Goal: Check status: Check status

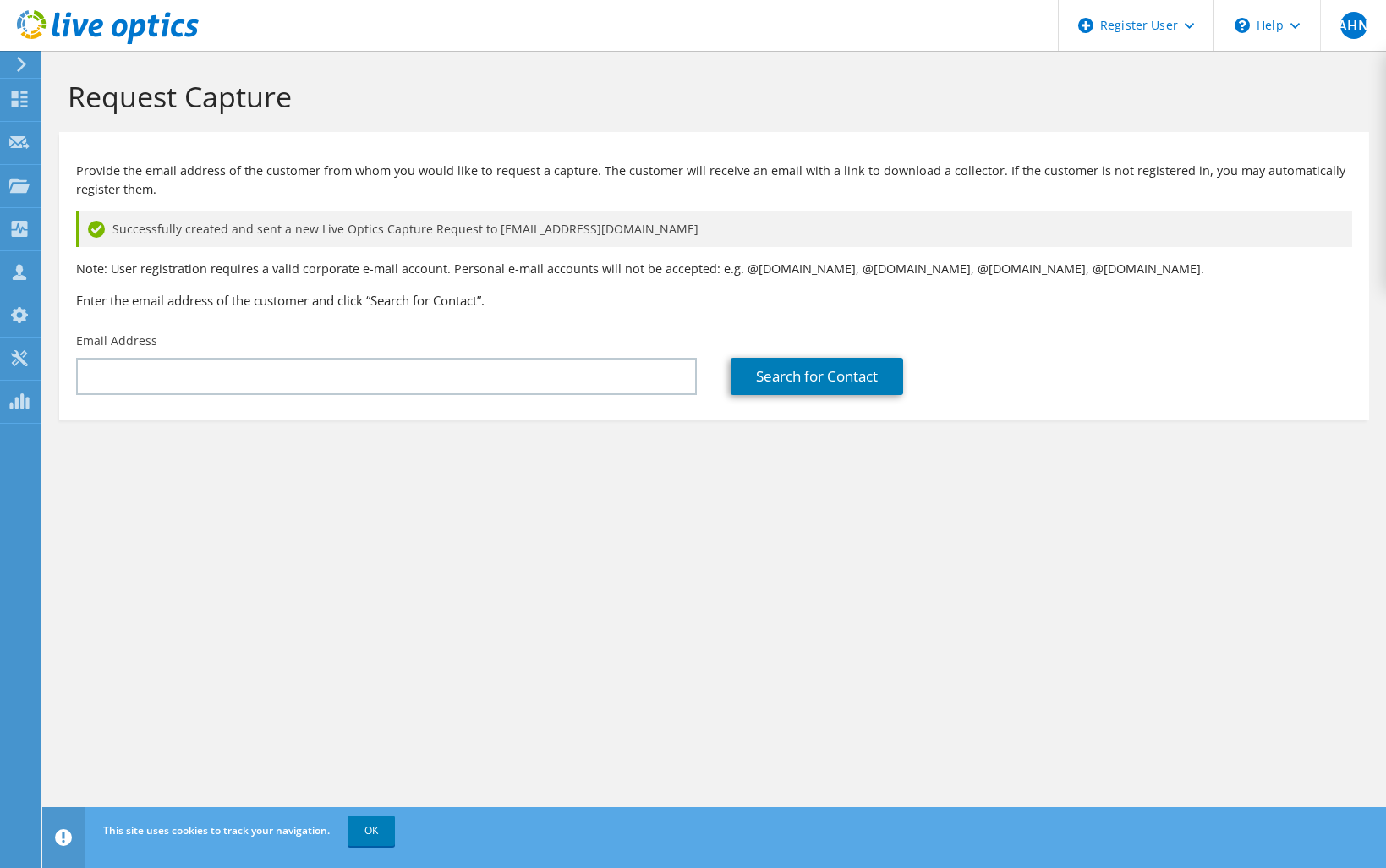
click at [23, 67] on use at bounding box center [21, 64] width 10 height 15
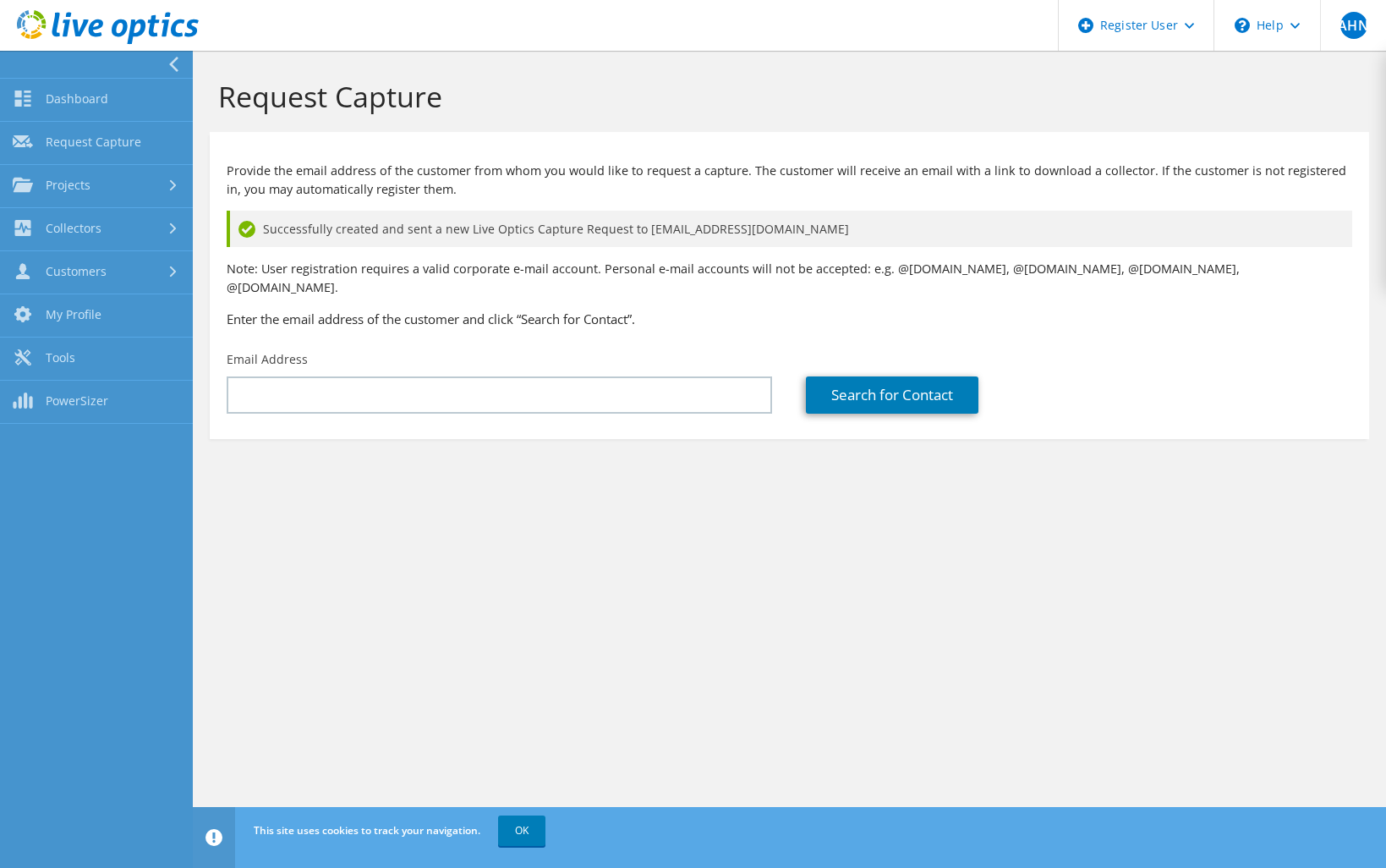
click at [30, 26] on icon at bounding box center [107, 28] width 182 height 35
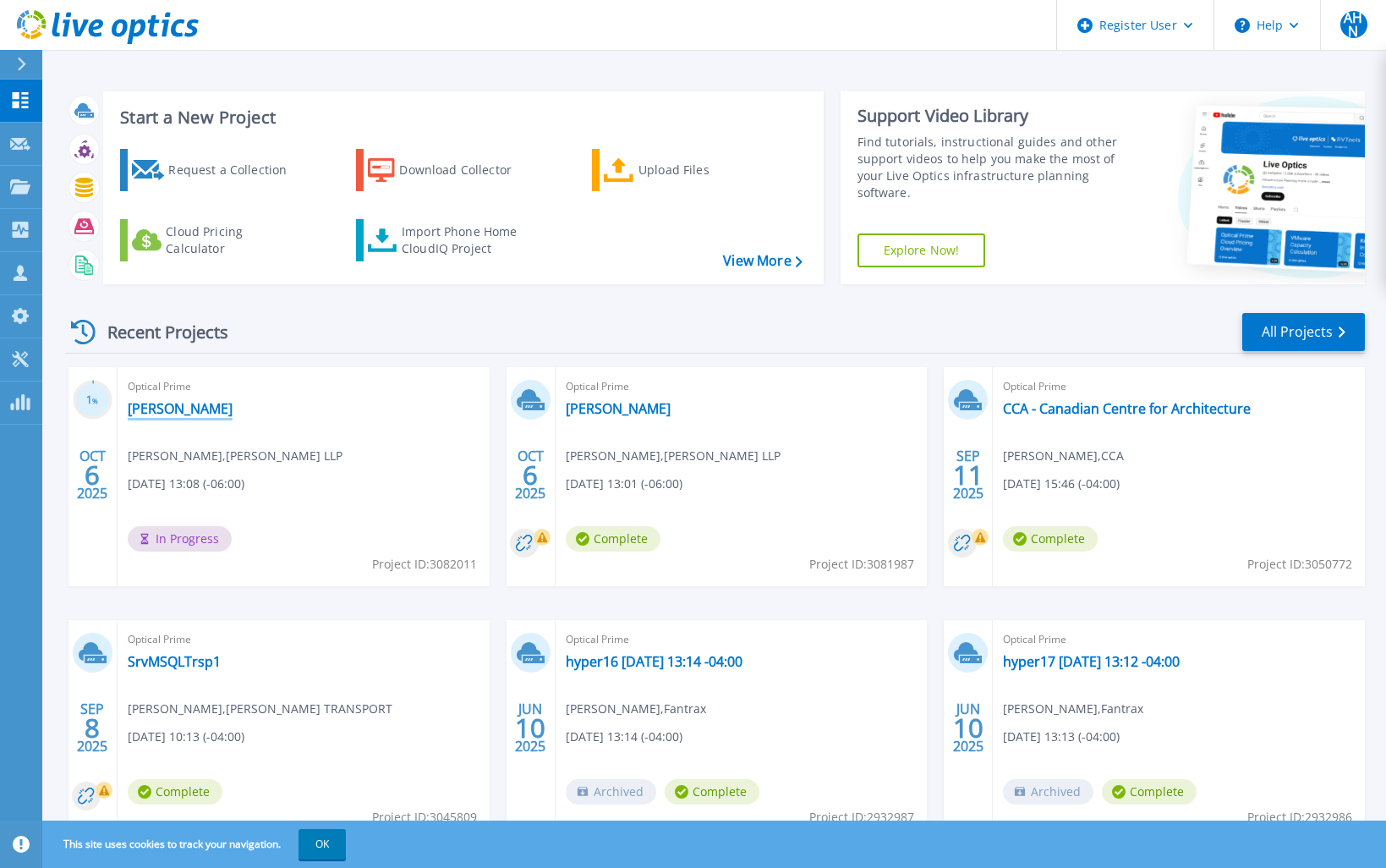
click at [154, 409] on link "[PERSON_NAME]" at bounding box center [180, 408] width 104 height 17
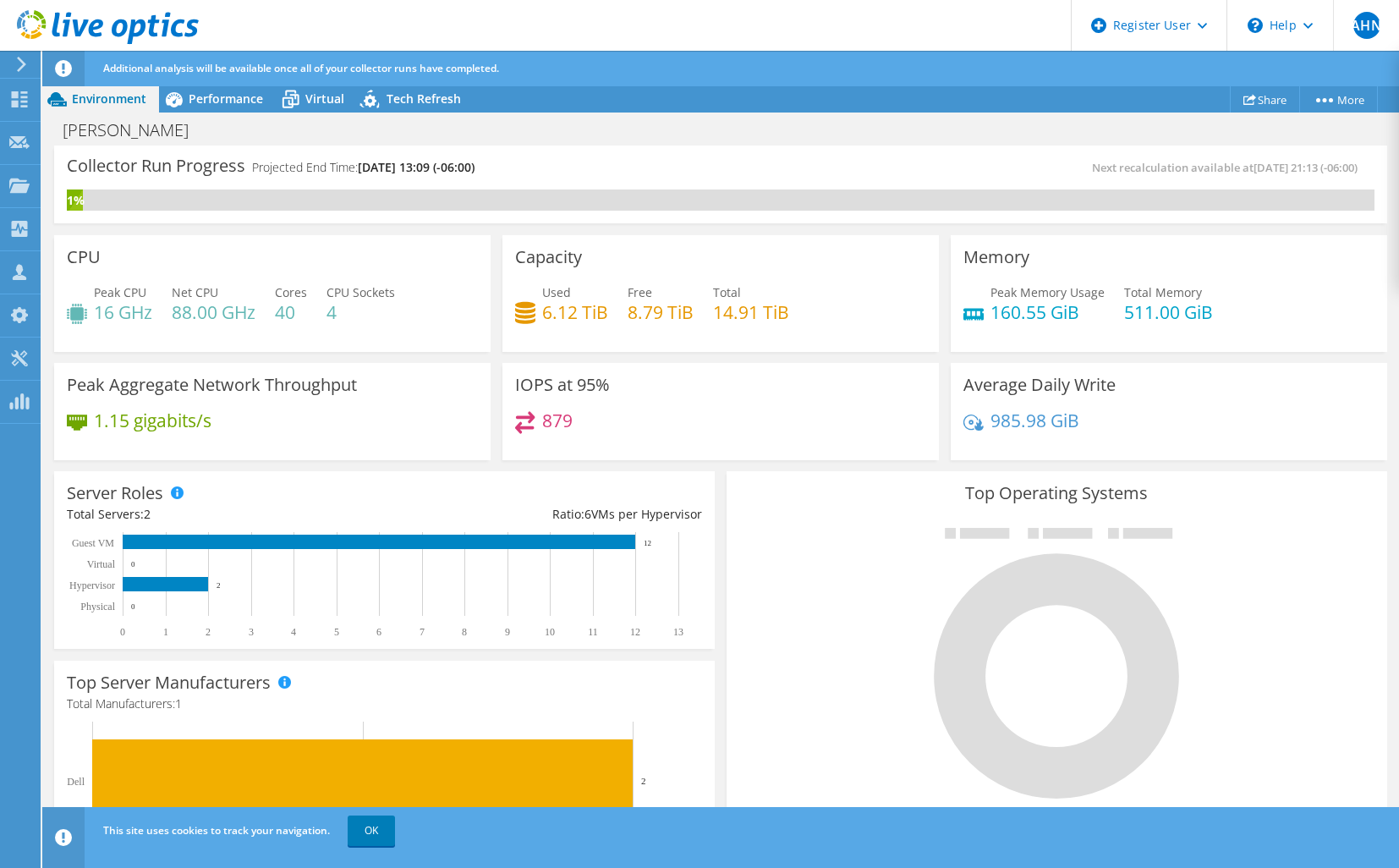
scroll to position [84, 0]
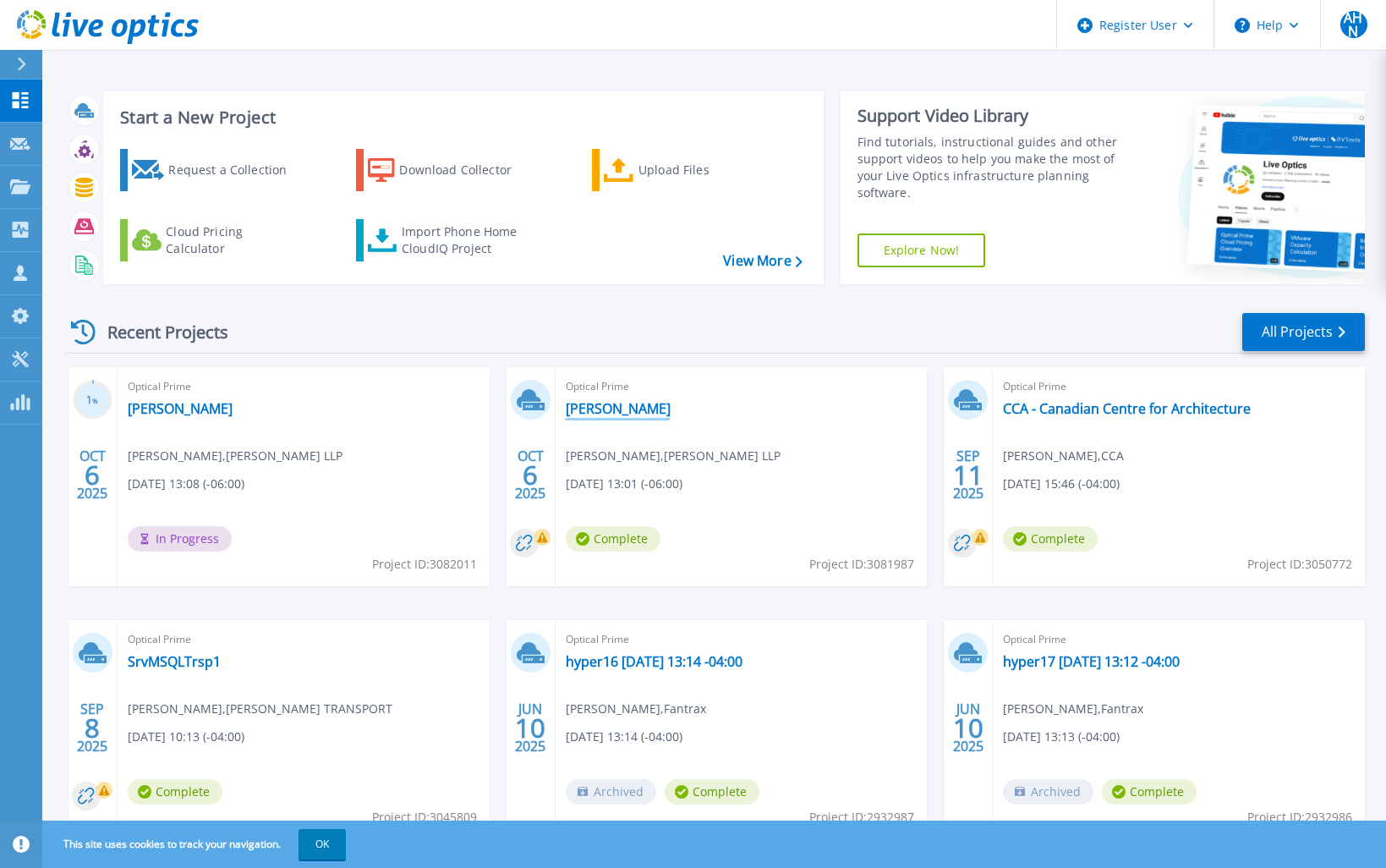
click at [601, 405] on link "[PERSON_NAME]" at bounding box center [618, 408] width 104 height 17
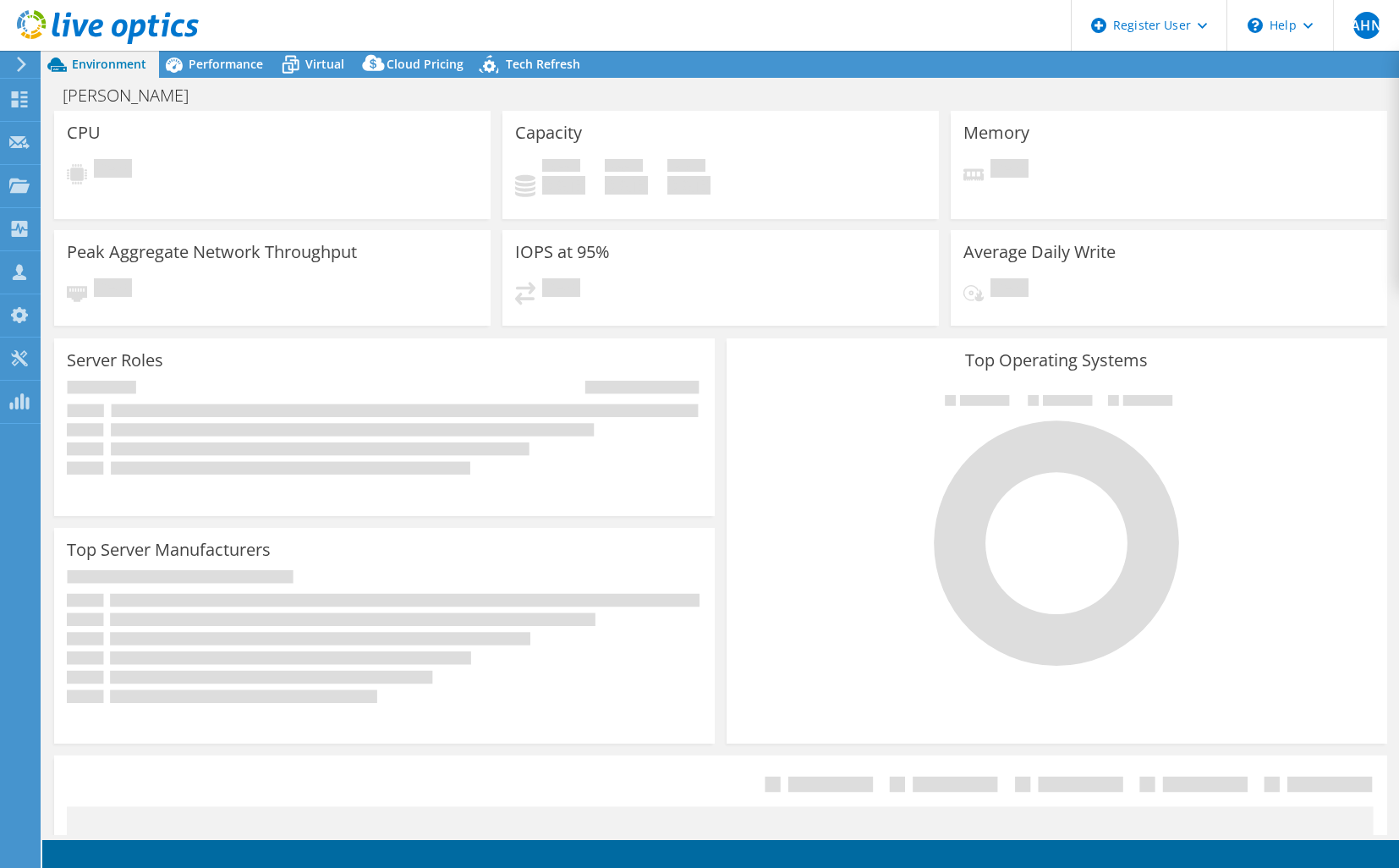
select select "USD"
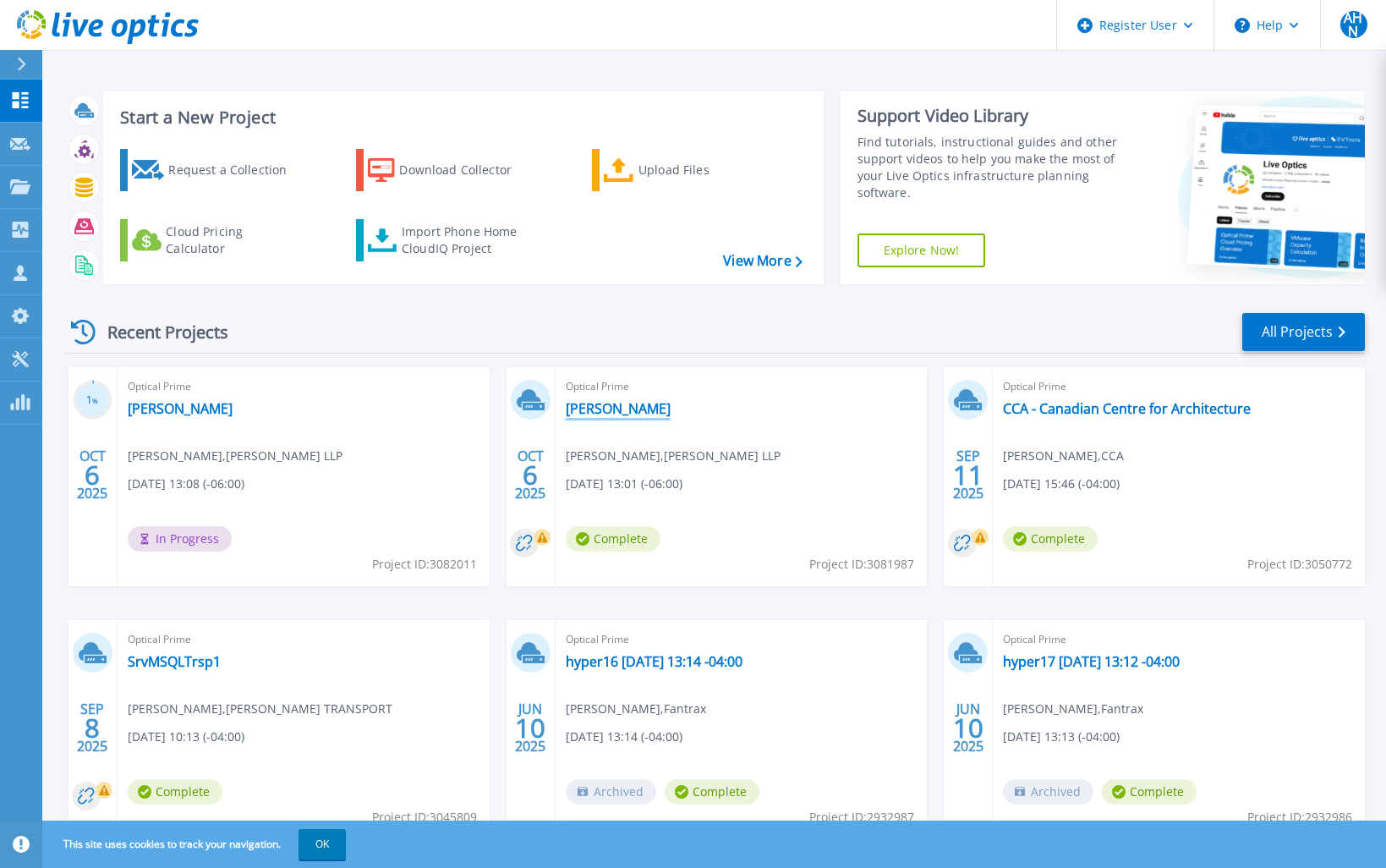
click at [596, 417] on link "[PERSON_NAME]" at bounding box center [618, 408] width 104 height 17
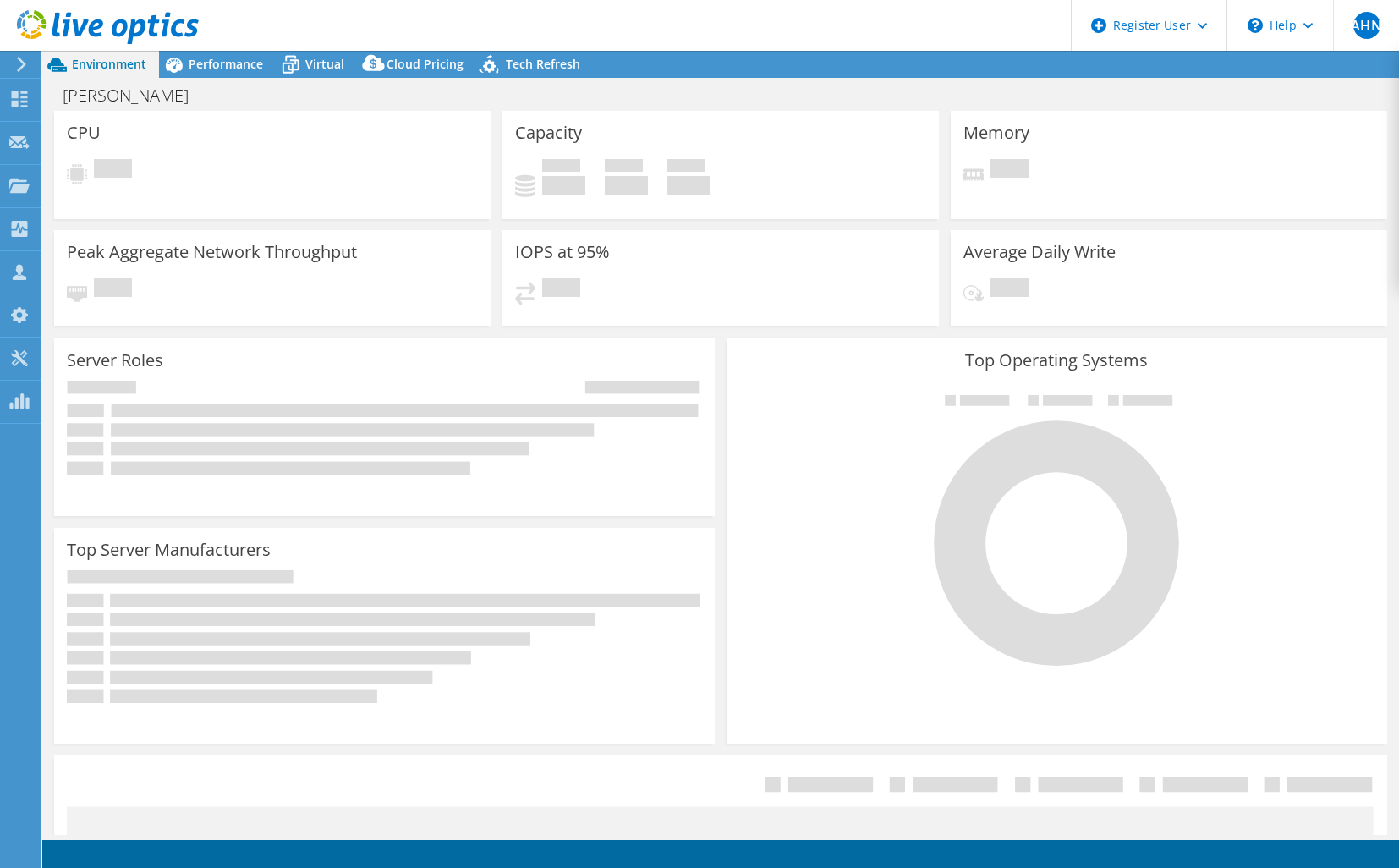
select select "USD"
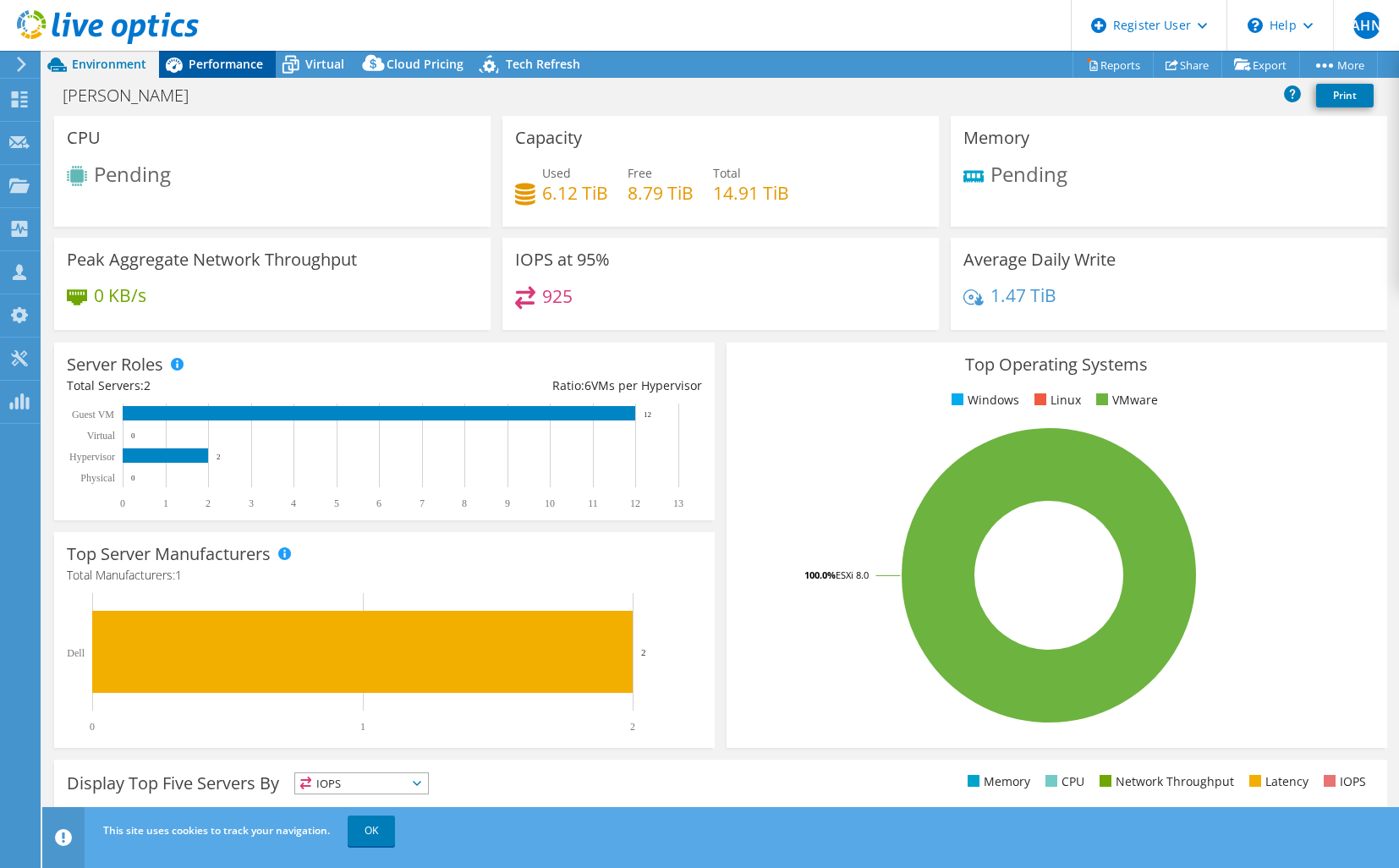
click at [217, 64] on span "Performance" at bounding box center [226, 64] width 75 height 16
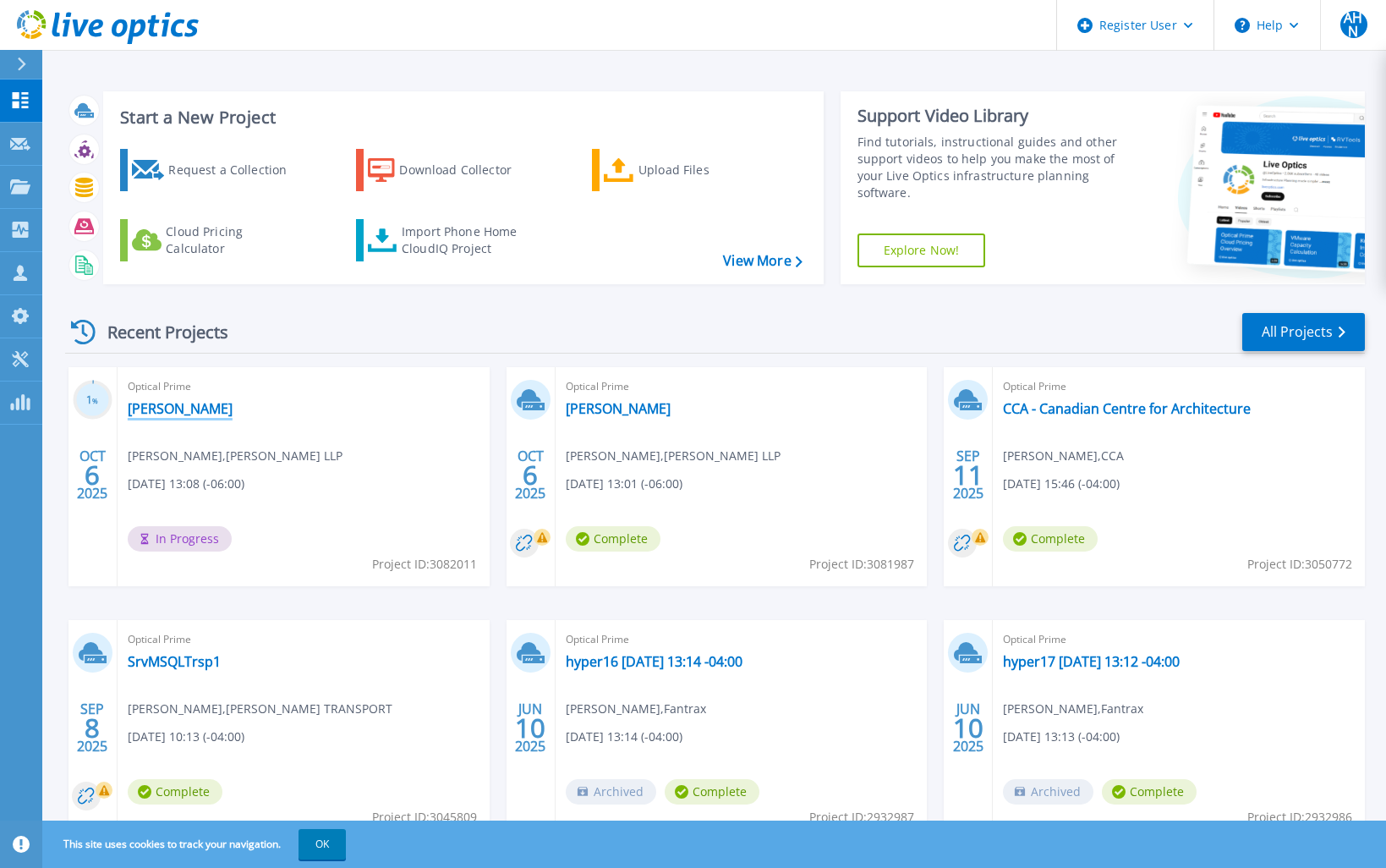
click at [153, 408] on link "[PERSON_NAME]" at bounding box center [180, 408] width 104 height 17
